Goal: Navigation & Orientation: Find specific page/section

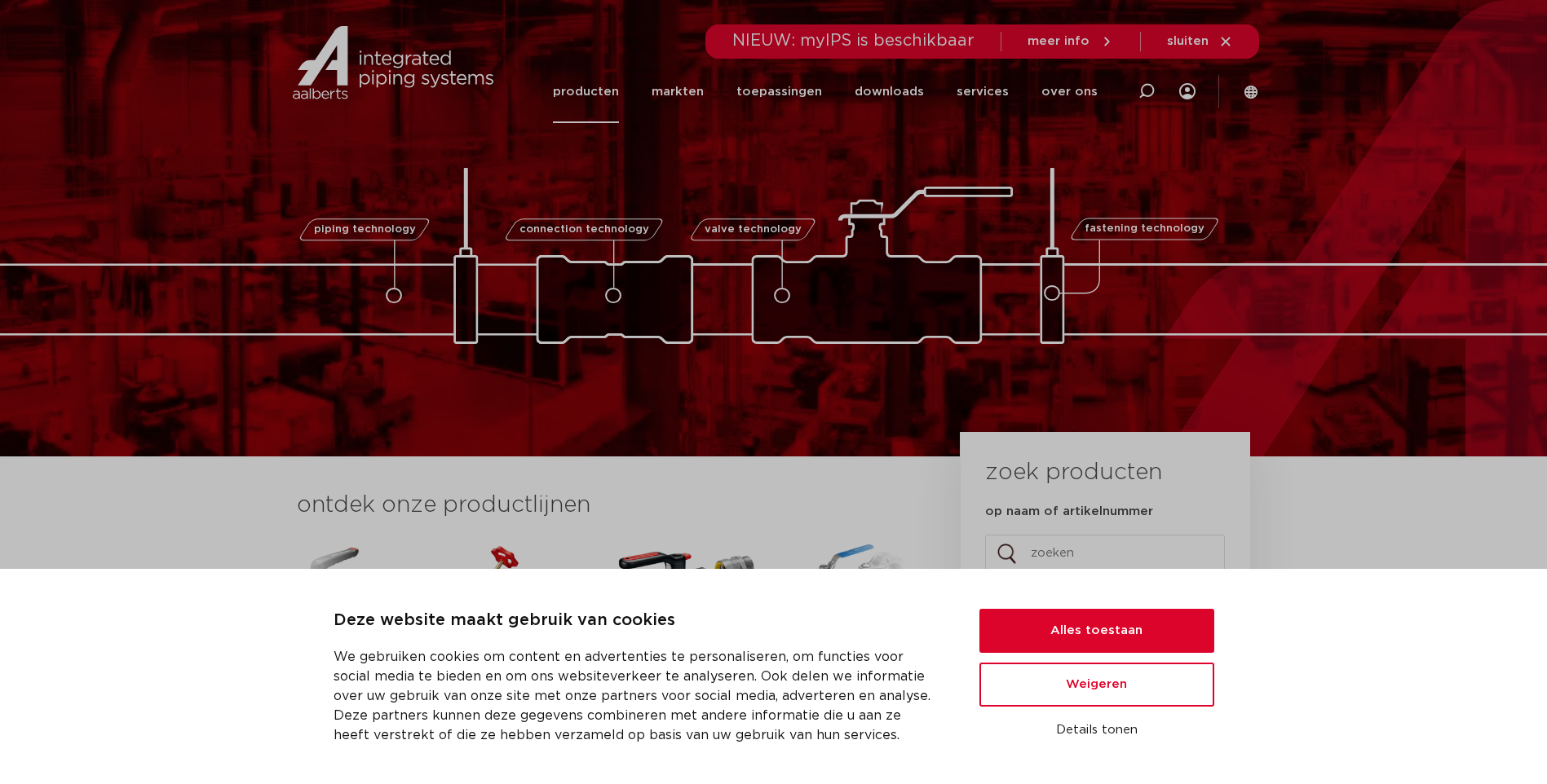
click at [619, 88] on link "producten" at bounding box center [585, 92] width 66 height 63
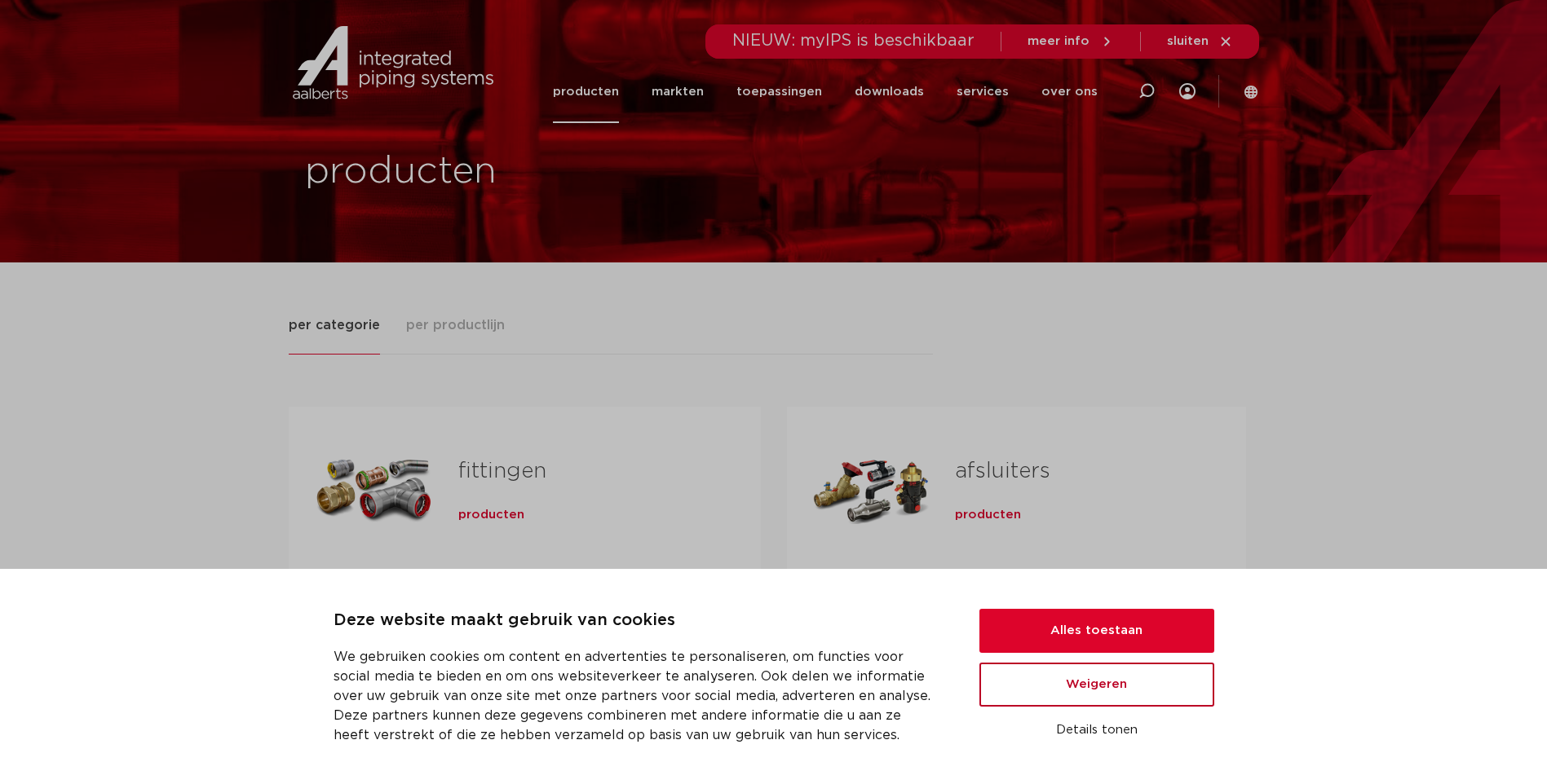
click at [1132, 692] on button "Weigeren" at bounding box center [1097, 685] width 235 height 44
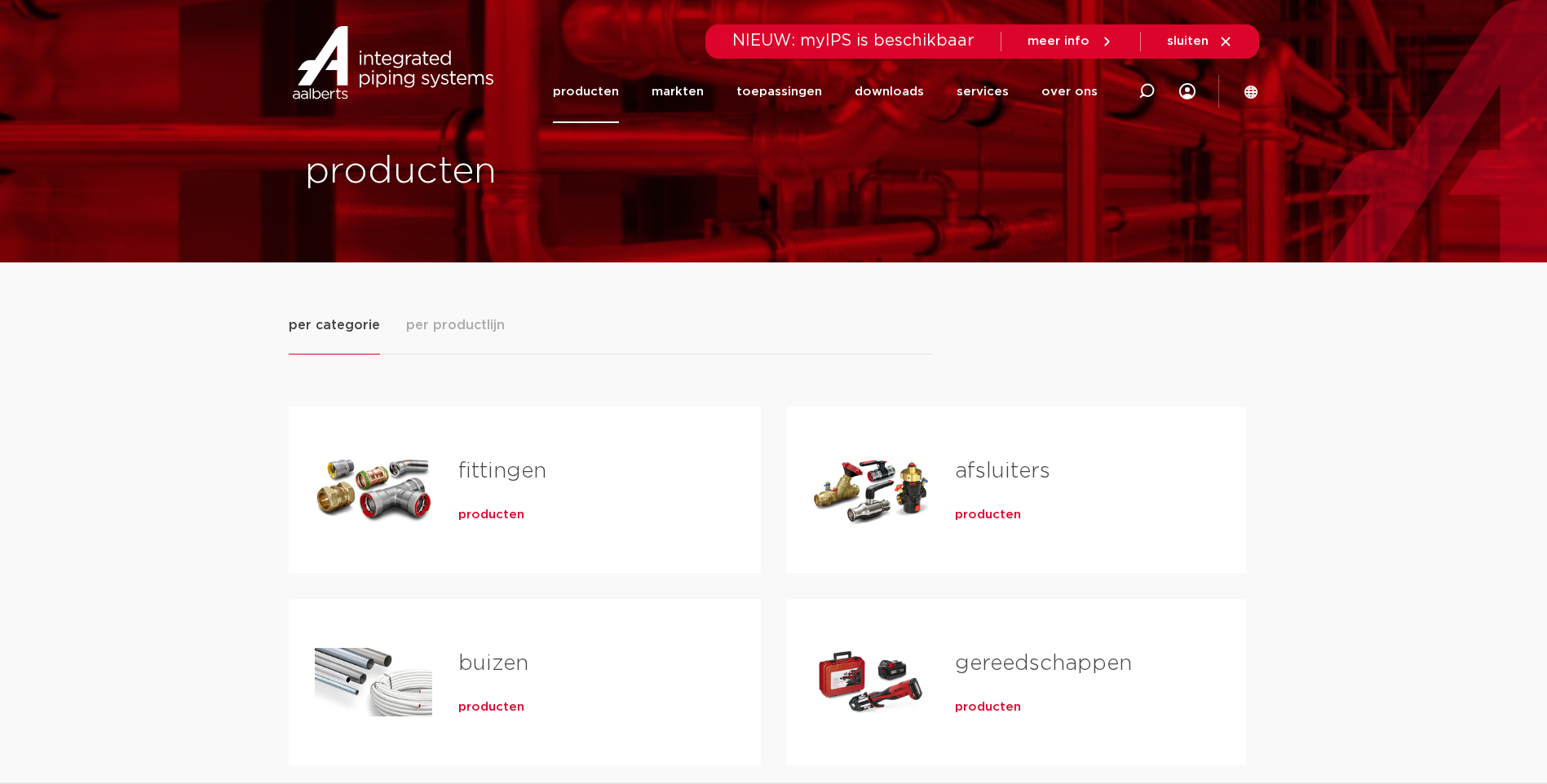
drag, startPoint x: 910, startPoint y: 687, endPoint x: 836, endPoint y: 697, distance: 74.7
click at [910, 687] on div "Tabs. Open items met enter of spatie, sluit af met escape en navigeer met de pi…" at bounding box center [871, 682] width 117 height 114
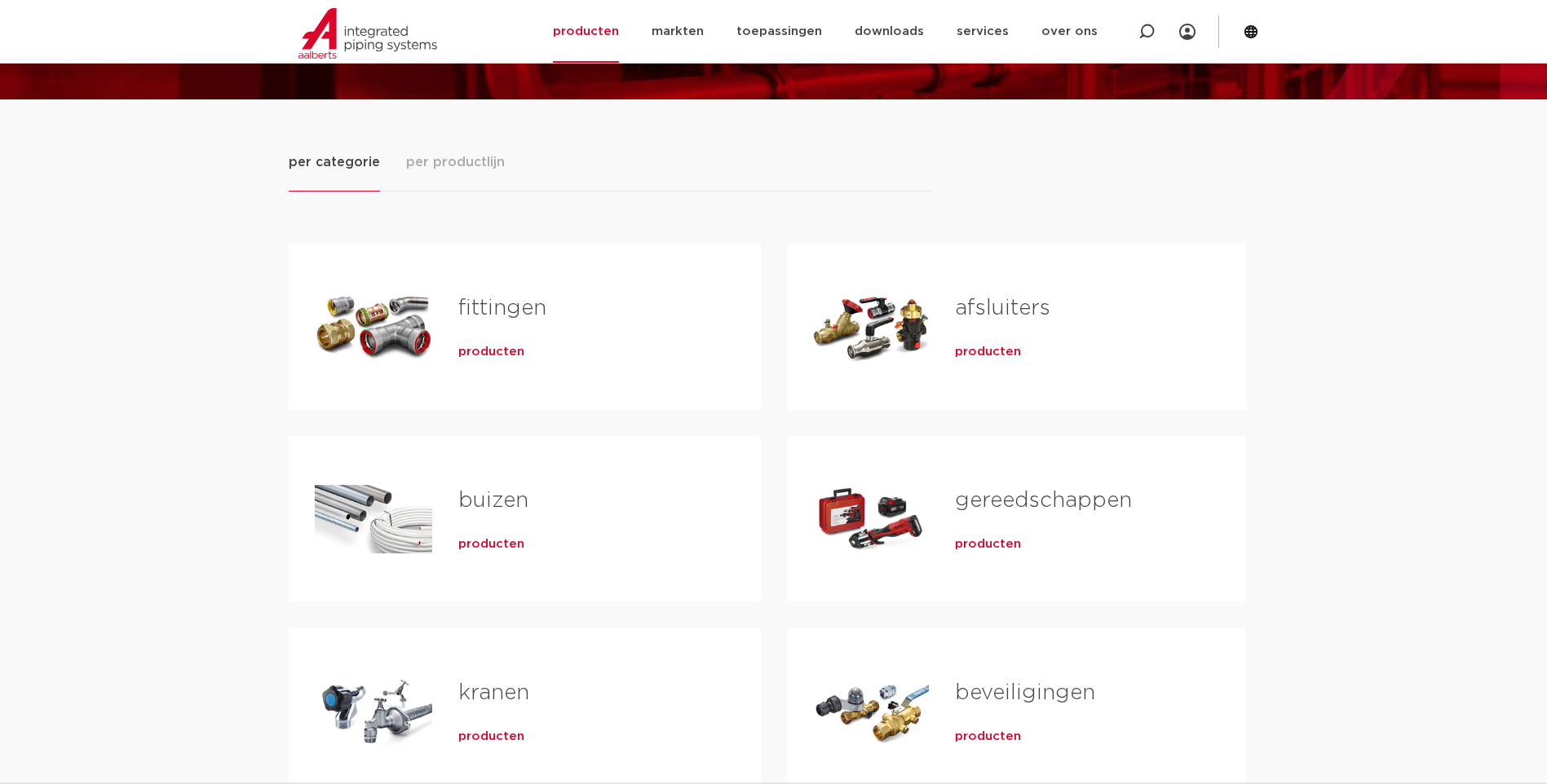
click at [986, 541] on span "producten" at bounding box center [988, 544] width 66 height 17
